Goal: Information Seeking & Learning: Learn about a topic

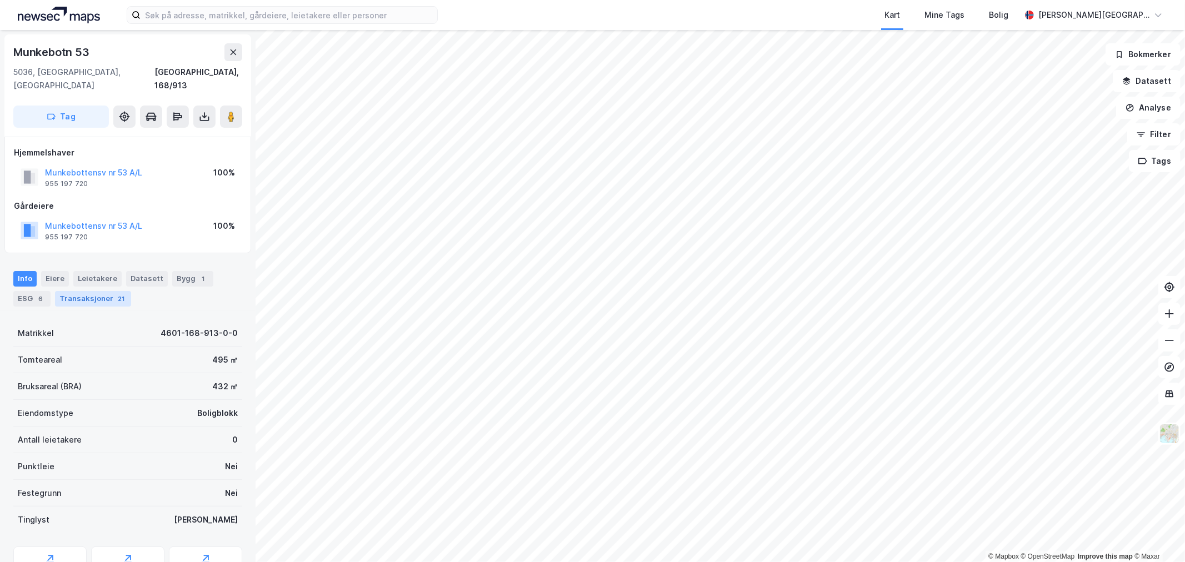
click at [112, 291] on div "Transaksjoner 21" at bounding box center [93, 299] width 76 height 16
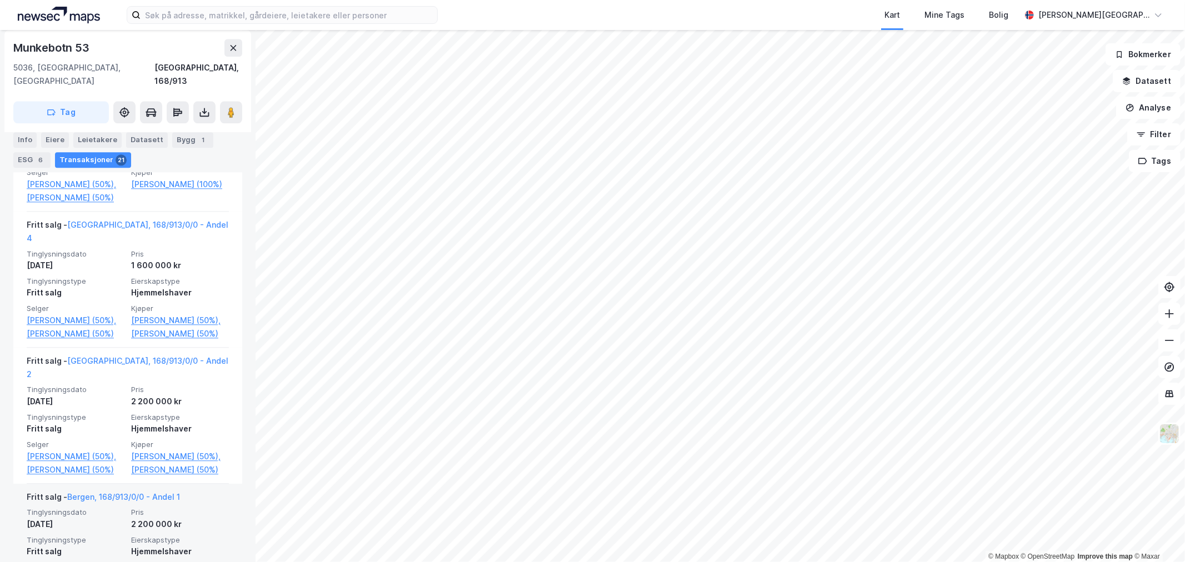
scroll to position [2289, 0]
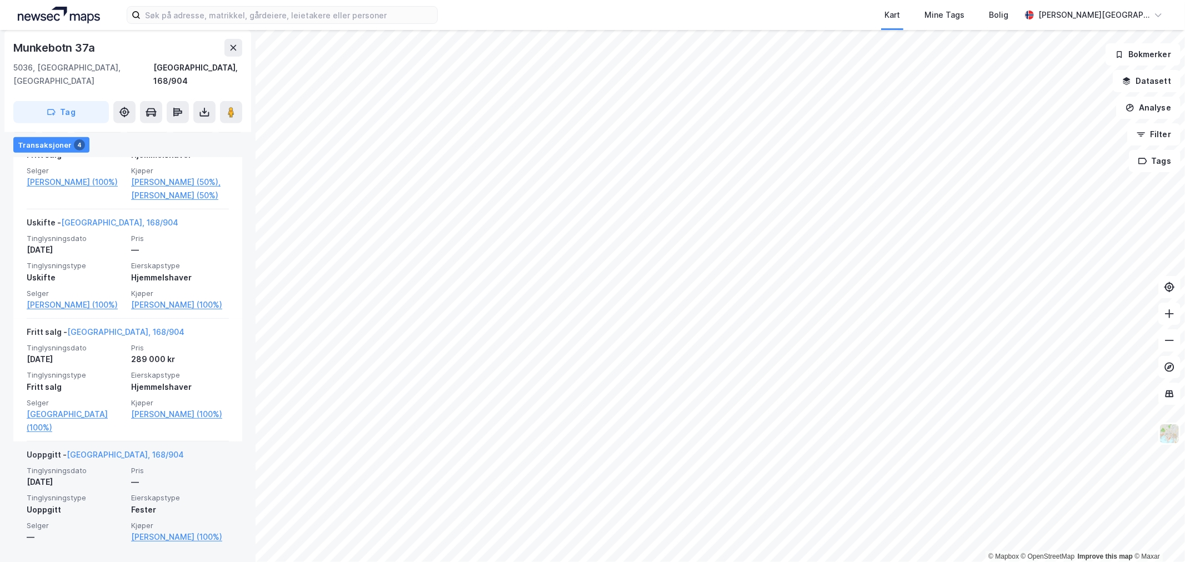
scroll to position [394, 0]
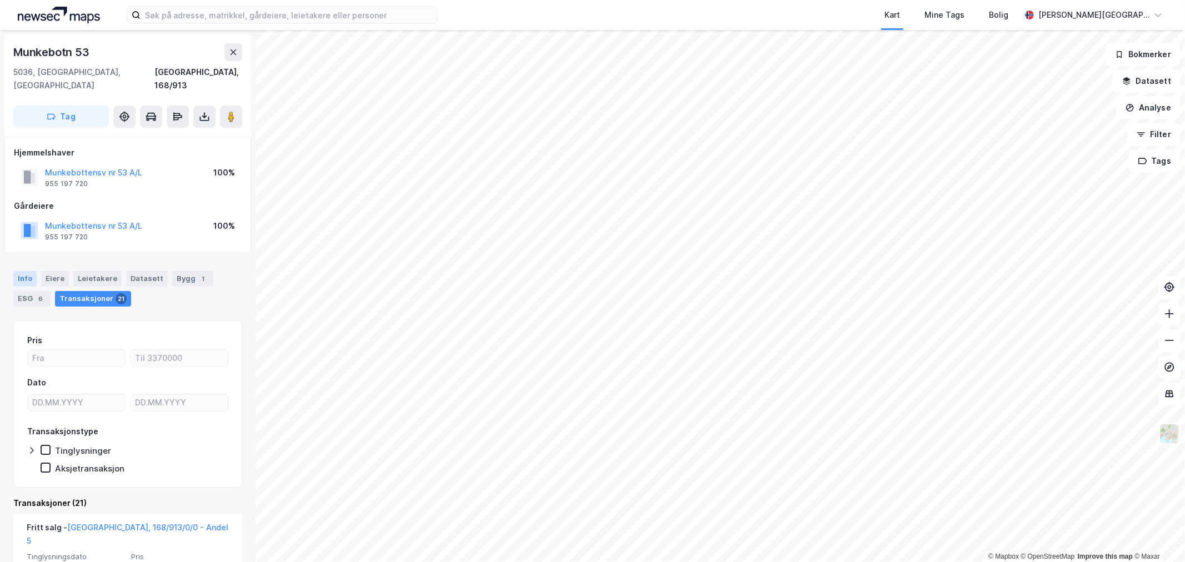
click at [28, 271] on div "Info" at bounding box center [24, 279] width 23 height 16
